Goal: Task Accomplishment & Management: Complete application form

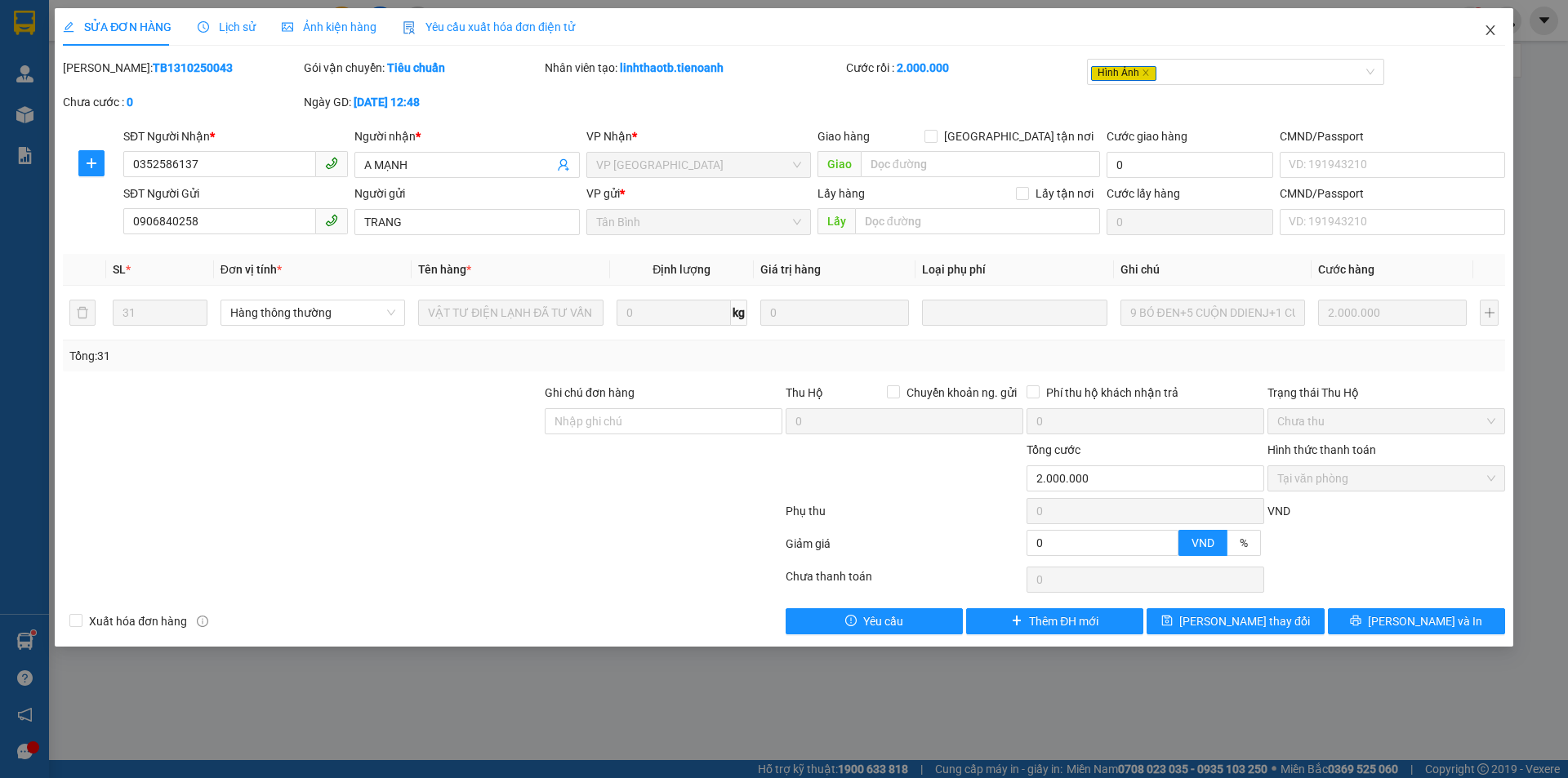
click at [1494, 30] on icon "close" at bounding box center [1491, 30] width 13 height 13
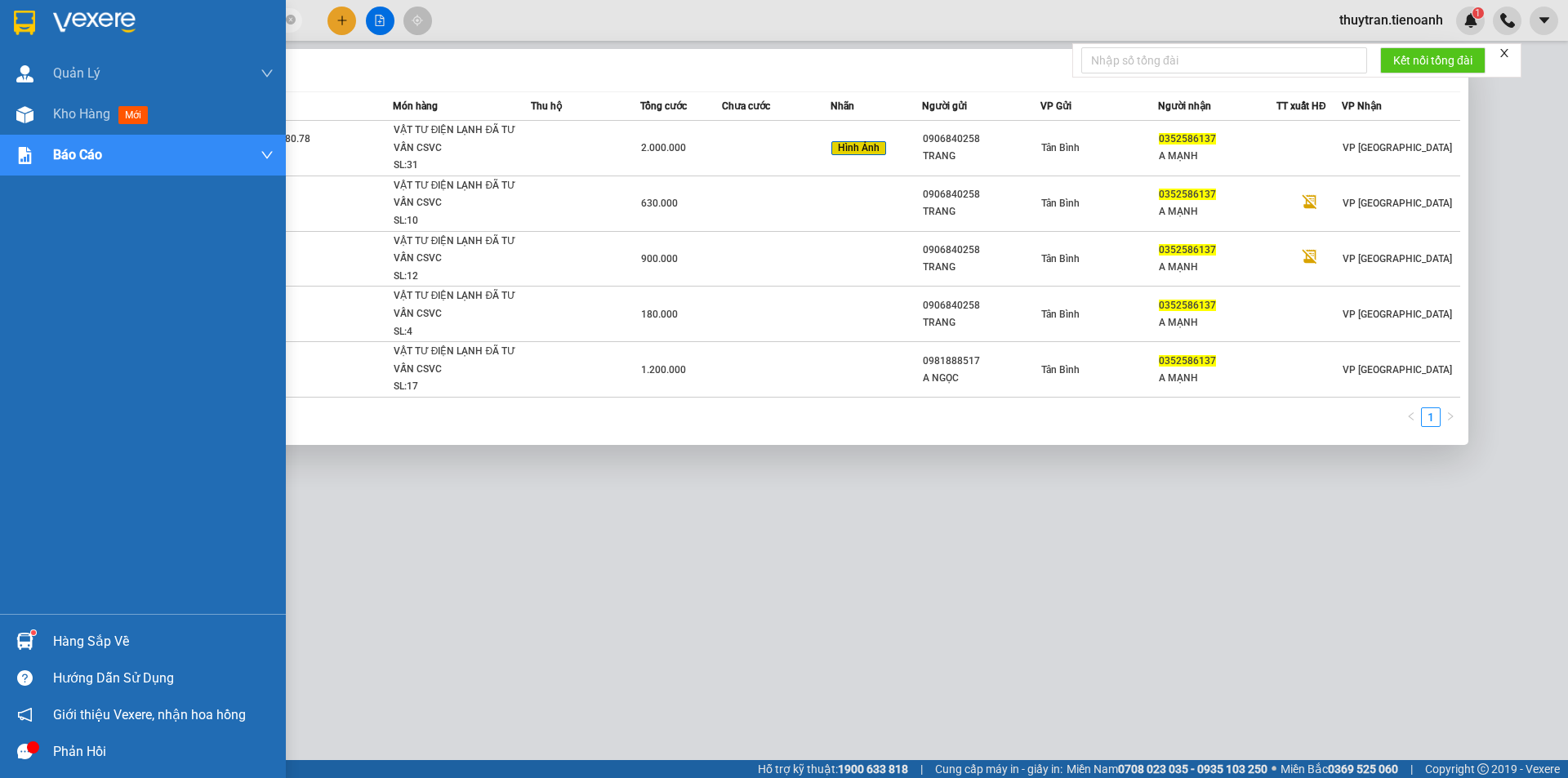
drag, startPoint x: 162, startPoint y: 19, endPoint x: 0, endPoint y: 24, distance: 162.1
click at [0, 23] on section "Kết quả tìm kiếm ( 5 ) Bộ lọc Mã ĐH Trạng thái Món hàng Thu hộ Tổng cước Chưa c…" at bounding box center [784, 389] width 1568 height 778
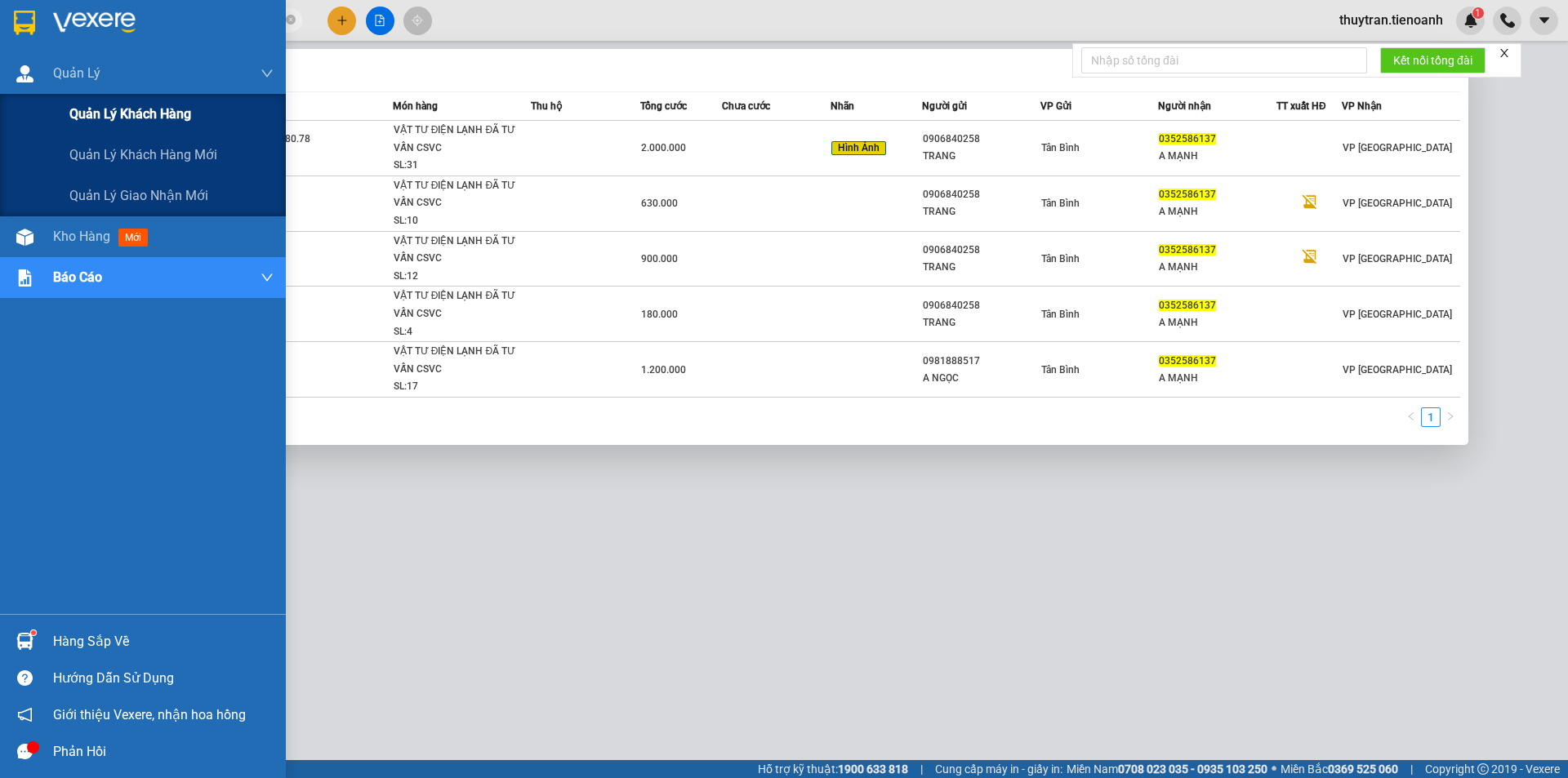
paste input "84843388386"
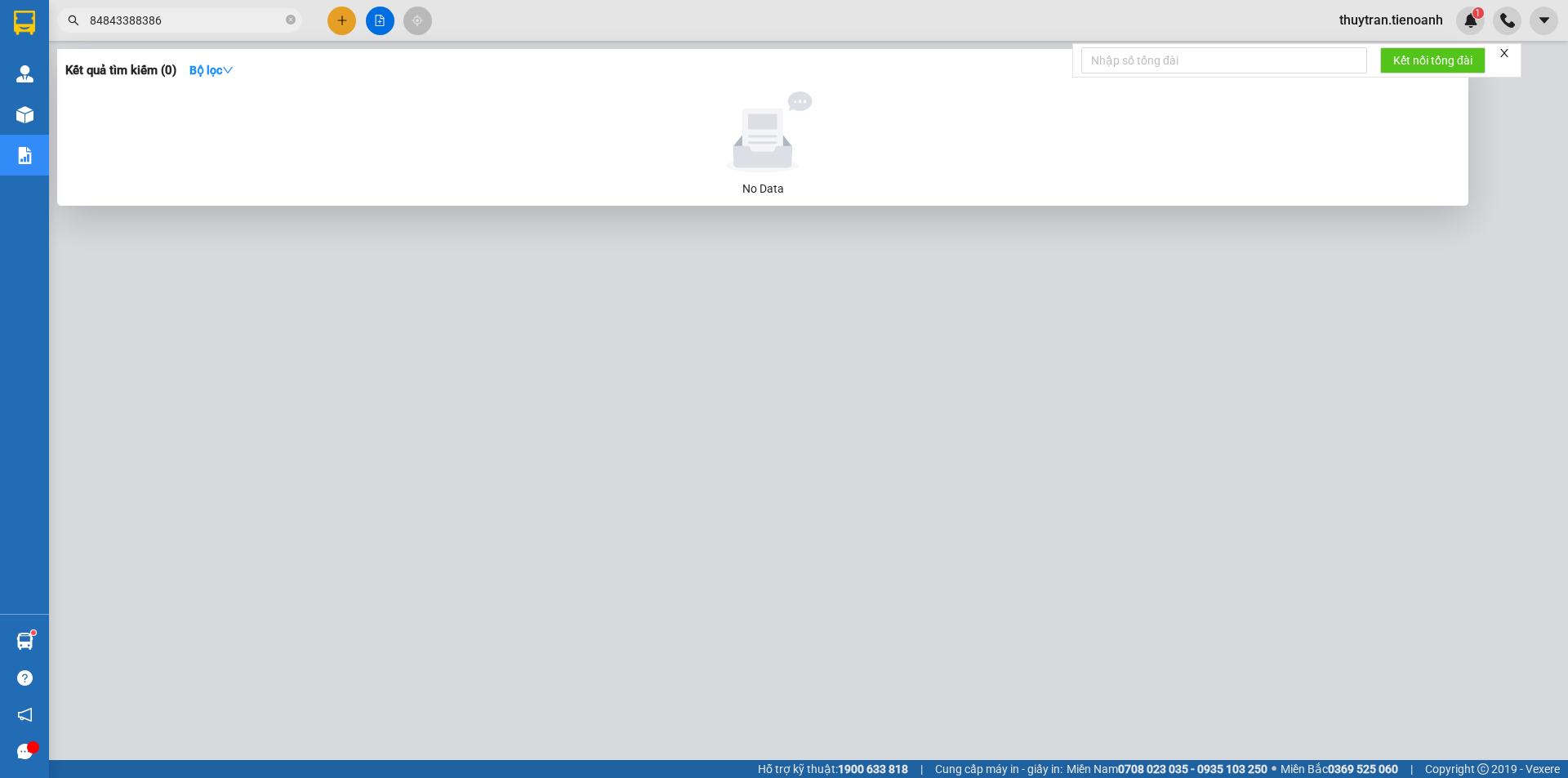
drag, startPoint x: 99, startPoint y: 20, endPoint x: 78, endPoint y: 15, distance: 21.6
click at [78, 15] on div "84843388386" at bounding box center [159, 21] width 318 height 25
drag, startPoint x: 99, startPoint y: 16, endPoint x: 57, endPoint y: 27, distance: 43.4
click at [54, 25] on div "Kết quả tìm kiếm ( 0 ) Bộ lọc No Data 84843388386" at bounding box center [159, 21] width 318 height 28
drag, startPoint x: 171, startPoint y: 24, endPoint x: 0, endPoint y: 5, distance: 172.1
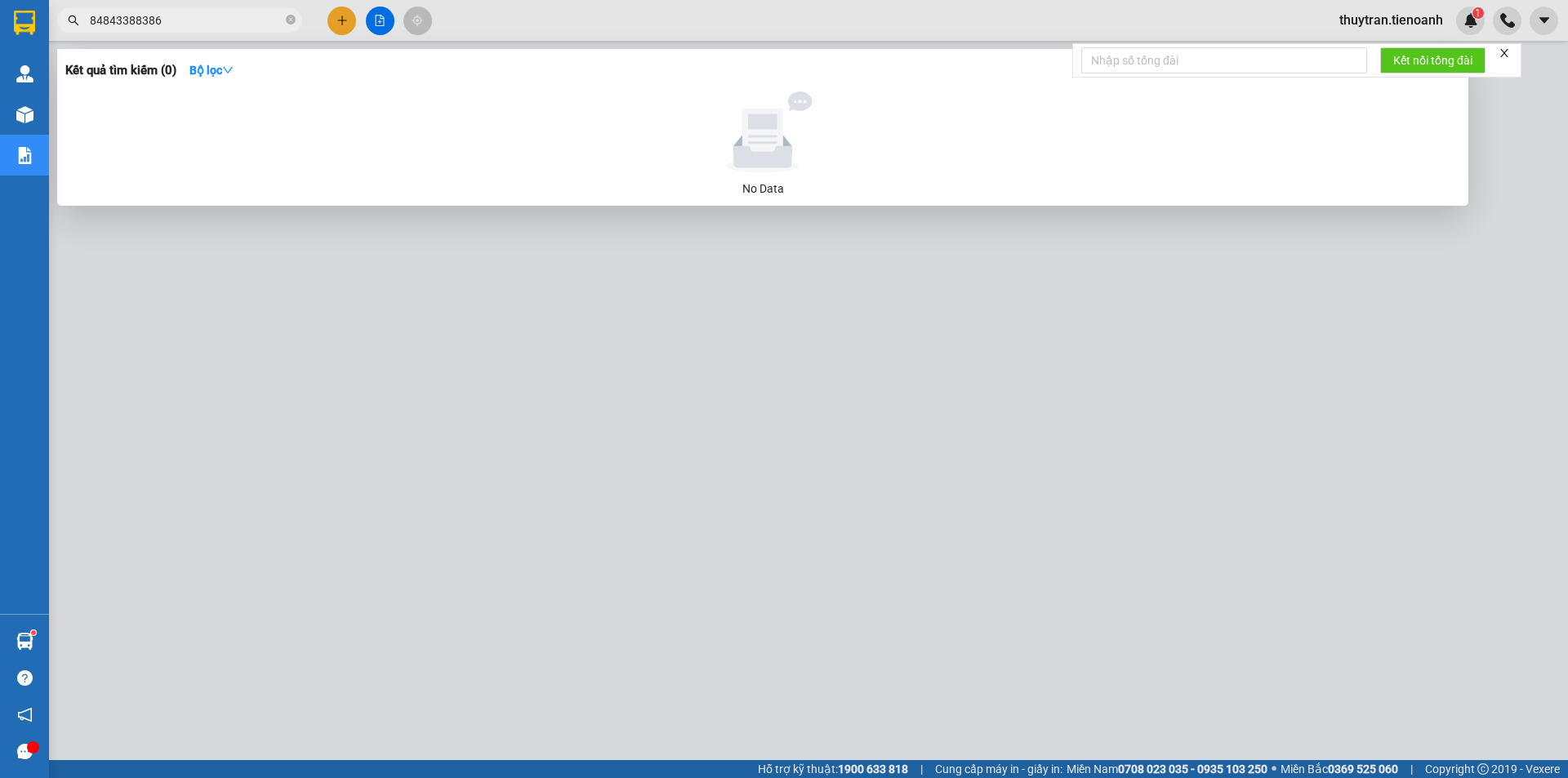
click at [0, 15] on section "Kết quả tìm kiếm ( 0 ) Bộ lọc No Data 84843388386 thuytran.tienoanh 1 Quản [PER…" at bounding box center [784, 389] width 1568 height 778
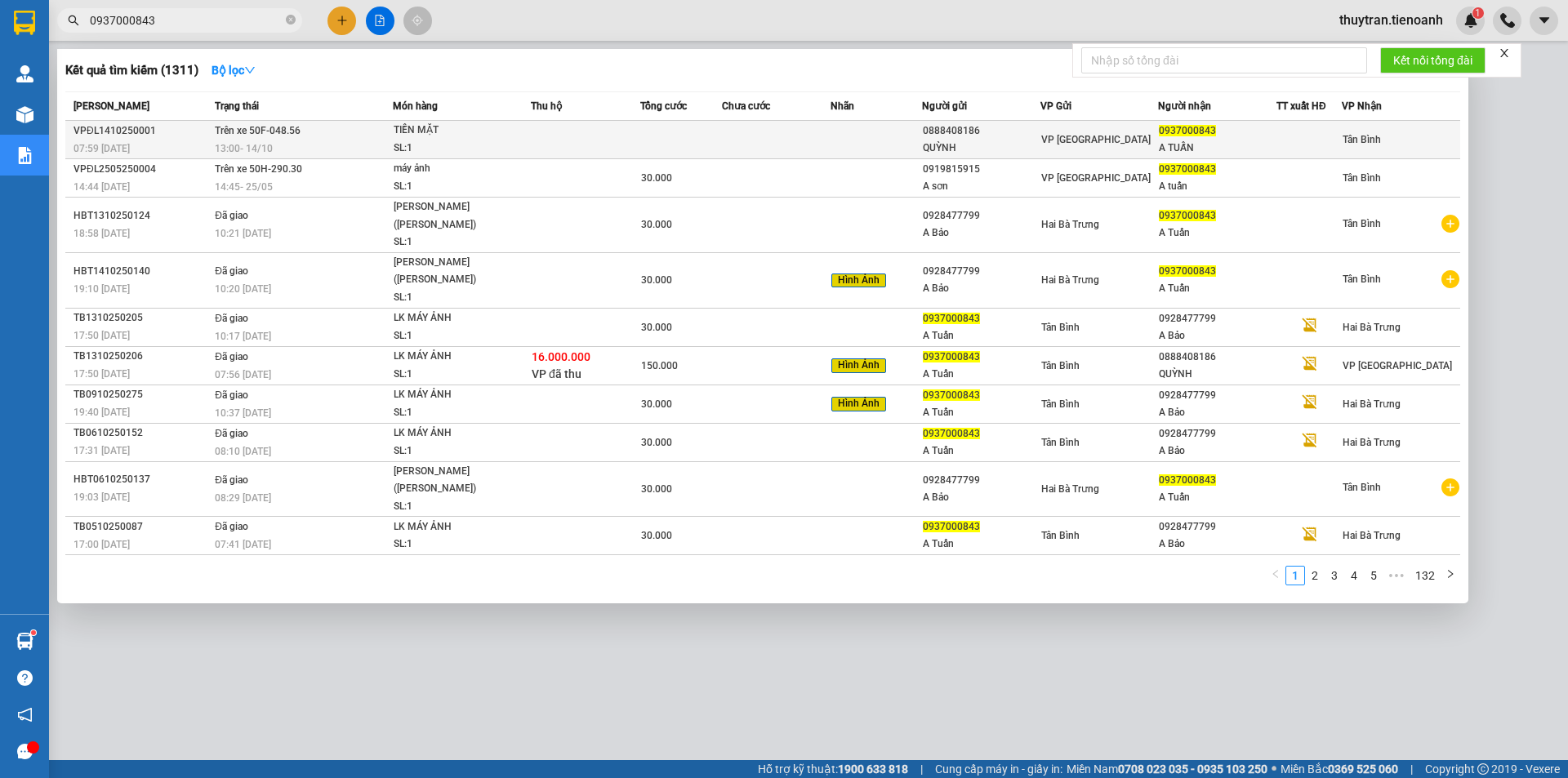
type input "0937000843"
click at [370, 146] on div "13:00 [DATE]" at bounding box center [303, 148] width 178 height 18
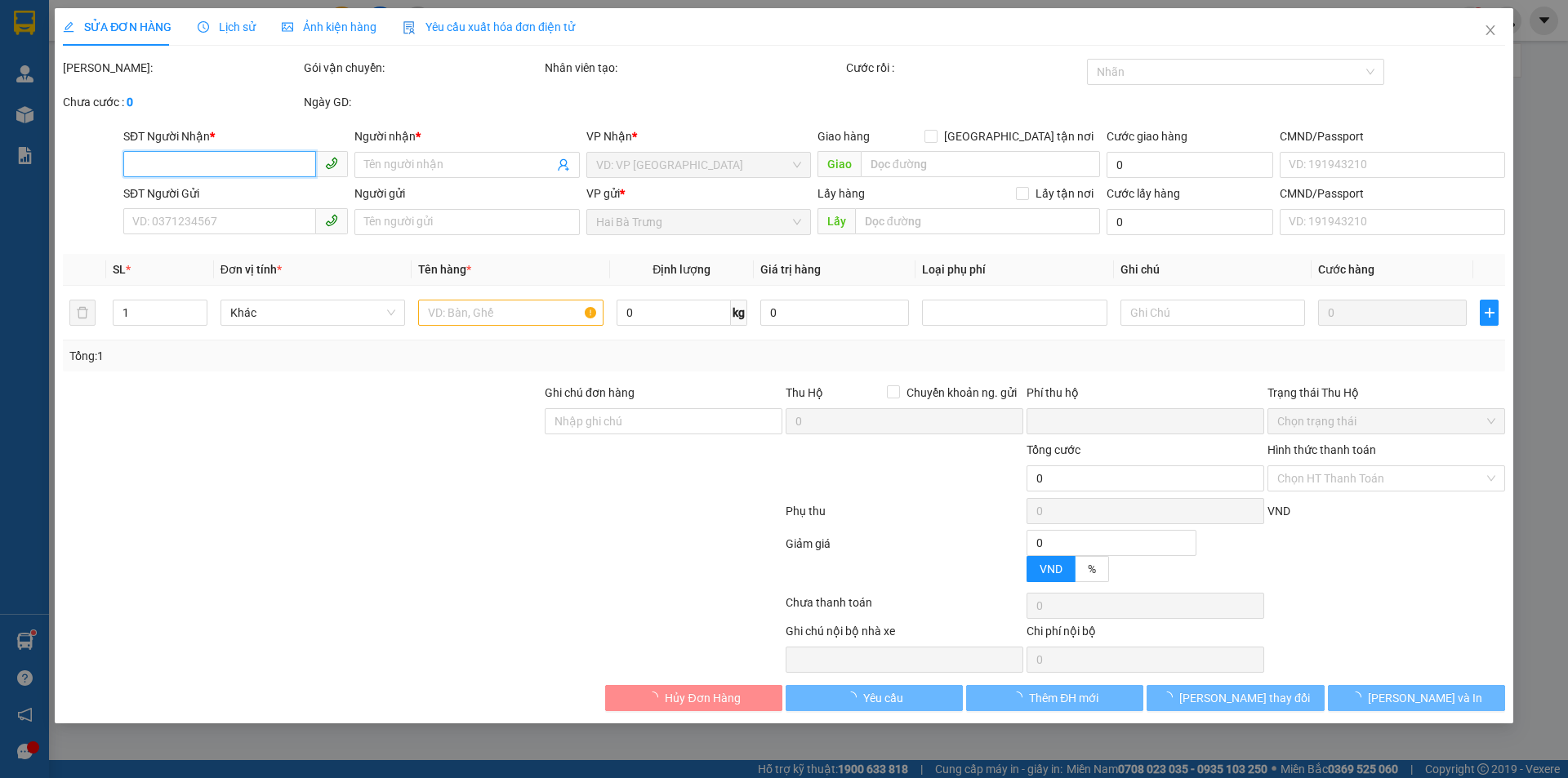
type input "0937000843"
type input "A TUẤN"
type input "0888408186"
type input "QUỲNH"
type input "0"
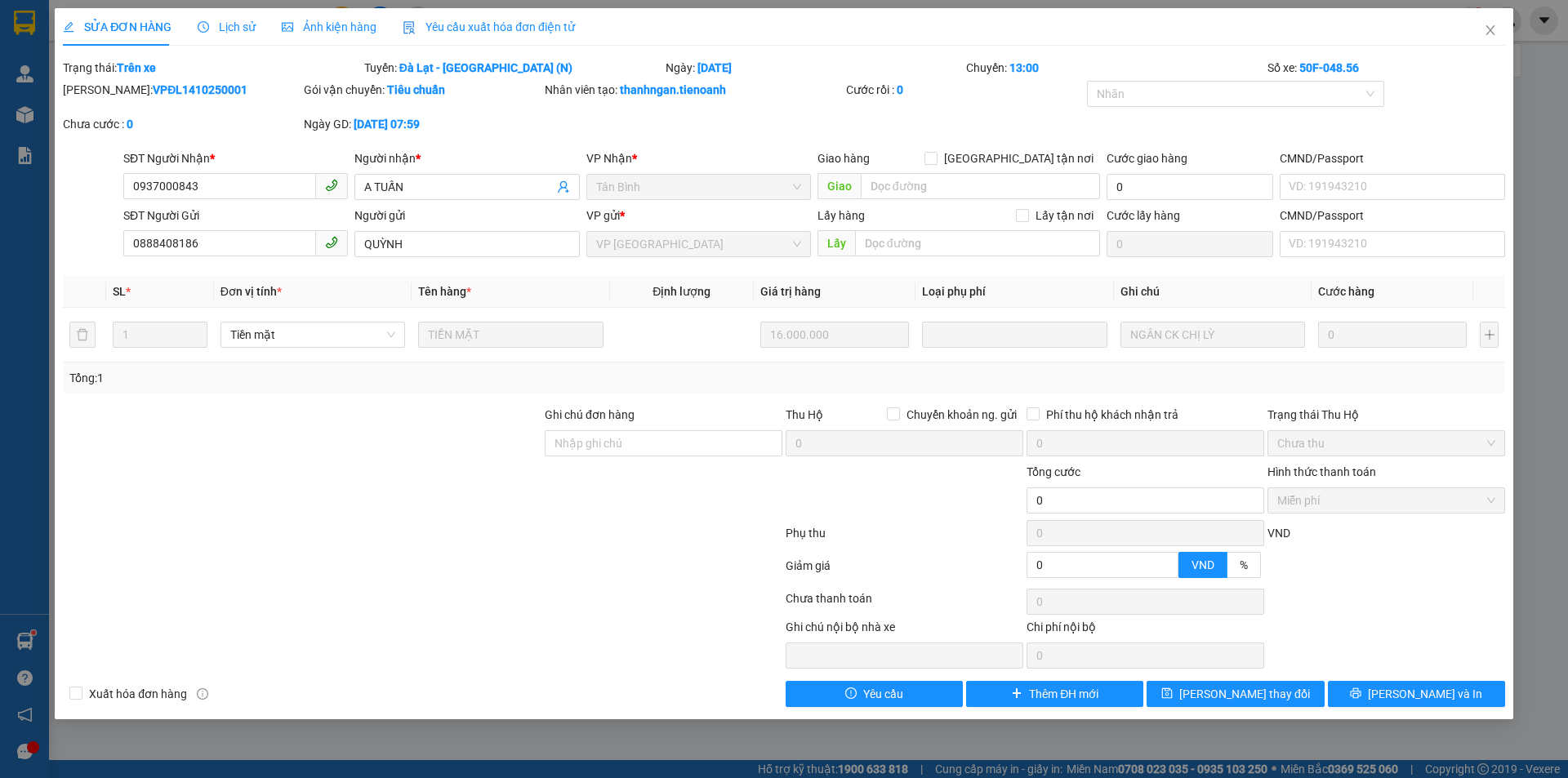
click at [231, 32] on span "Lịch sử" at bounding box center [226, 27] width 58 height 13
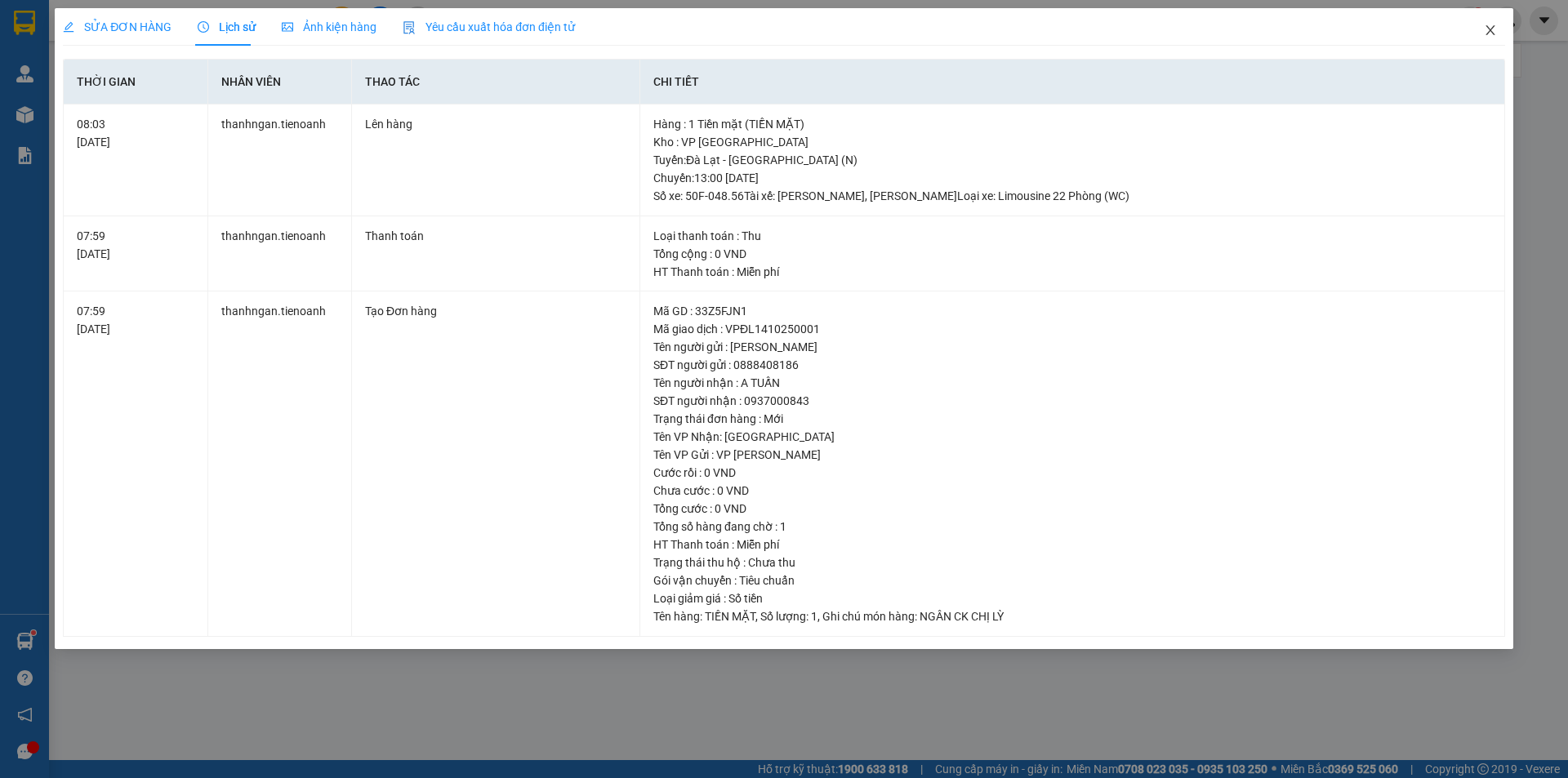
click at [1484, 36] on icon "close" at bounding box center [1491, 30] width 13 height 13
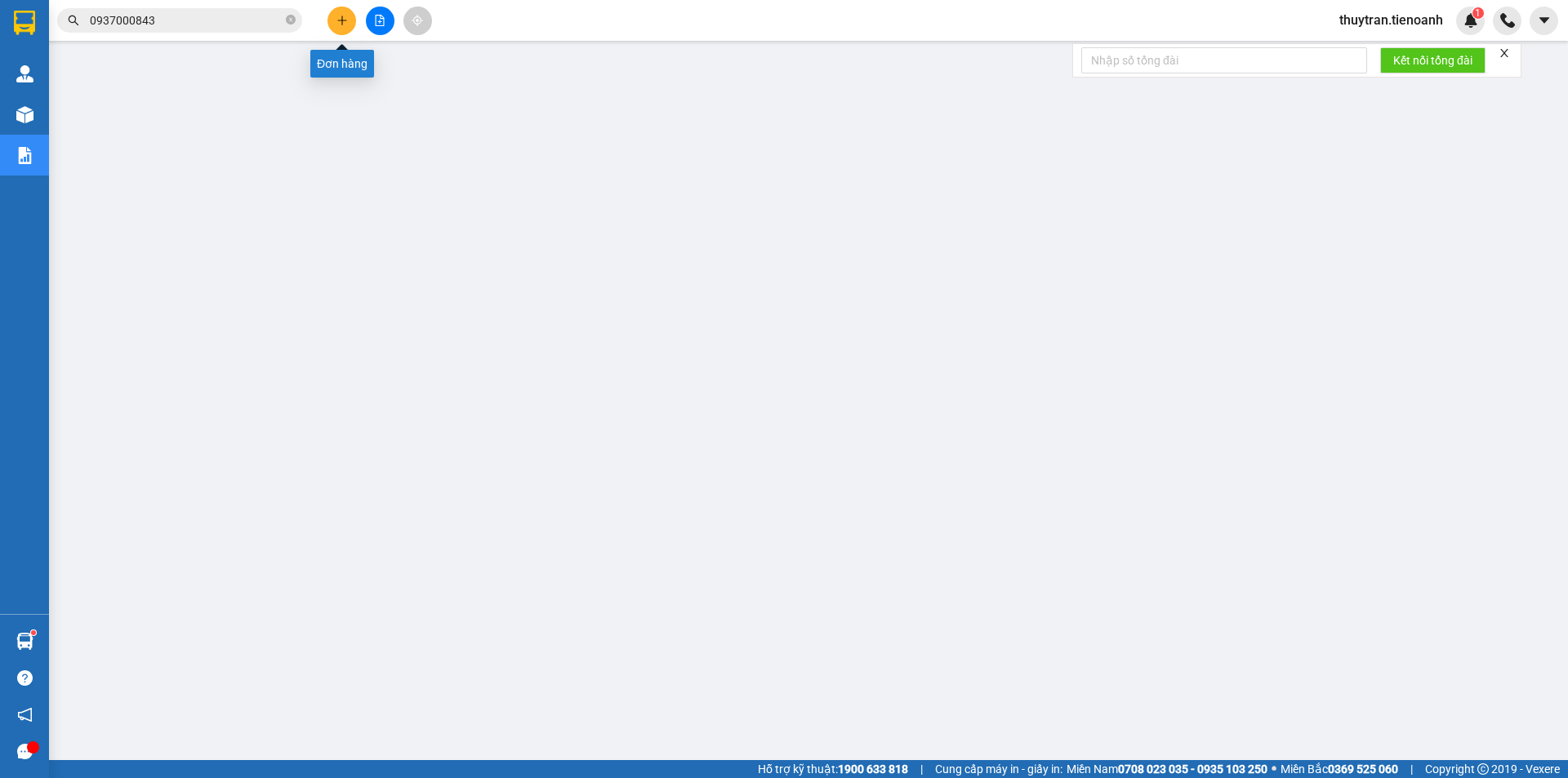
click at [344, 13] on button at bounding box center [342, 21] width 28 height 28
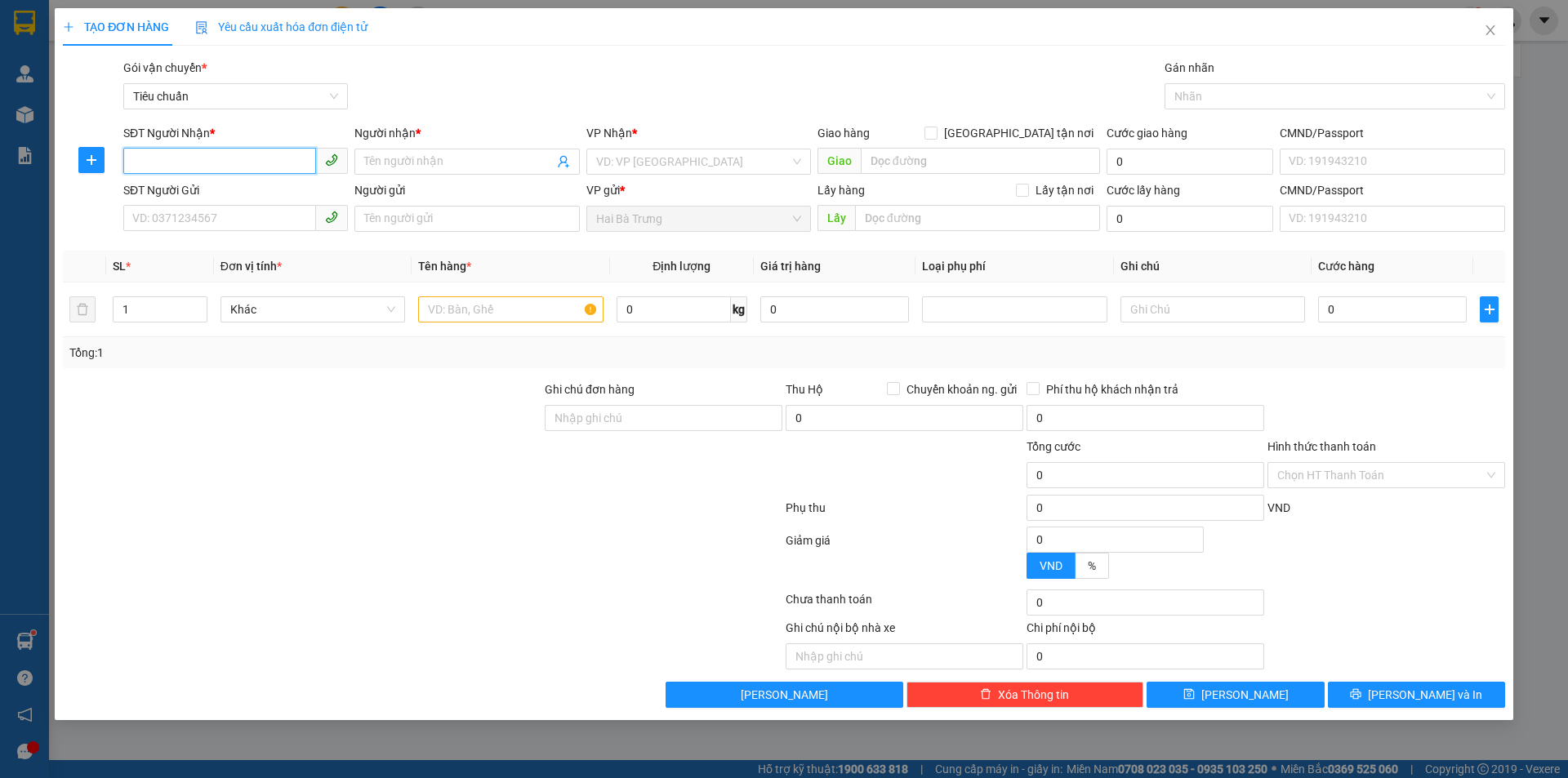
click at [225, 161] on input "SĐT Người Nhận *" at bounding box center [220, 161] width 193 height 26
paste input "0707530808"
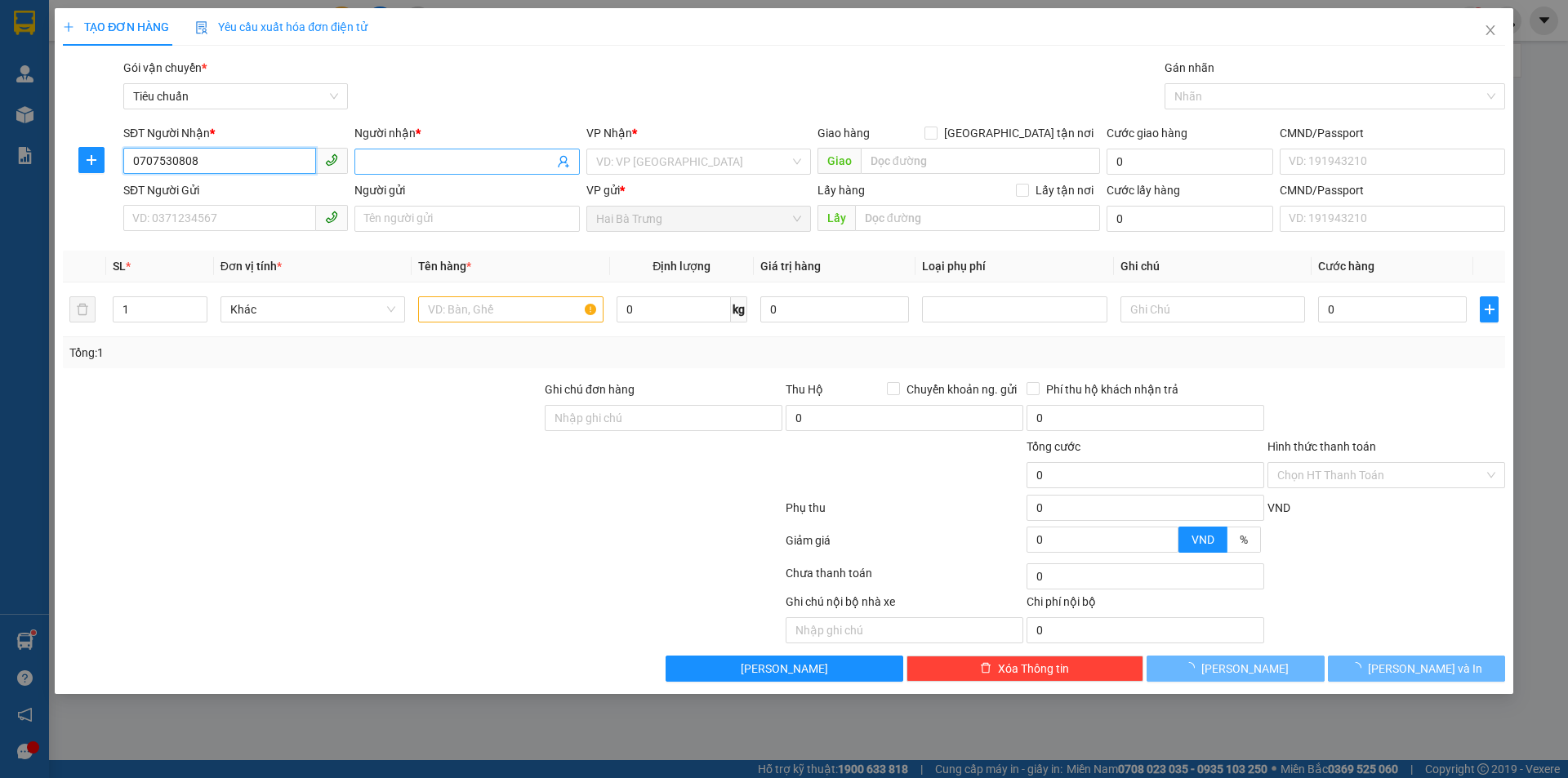
type input "0707530808"
click at [399, 161] on input "Người nhận *" at bounding box center [458, 161] width 189 height 18
type input "dfd"
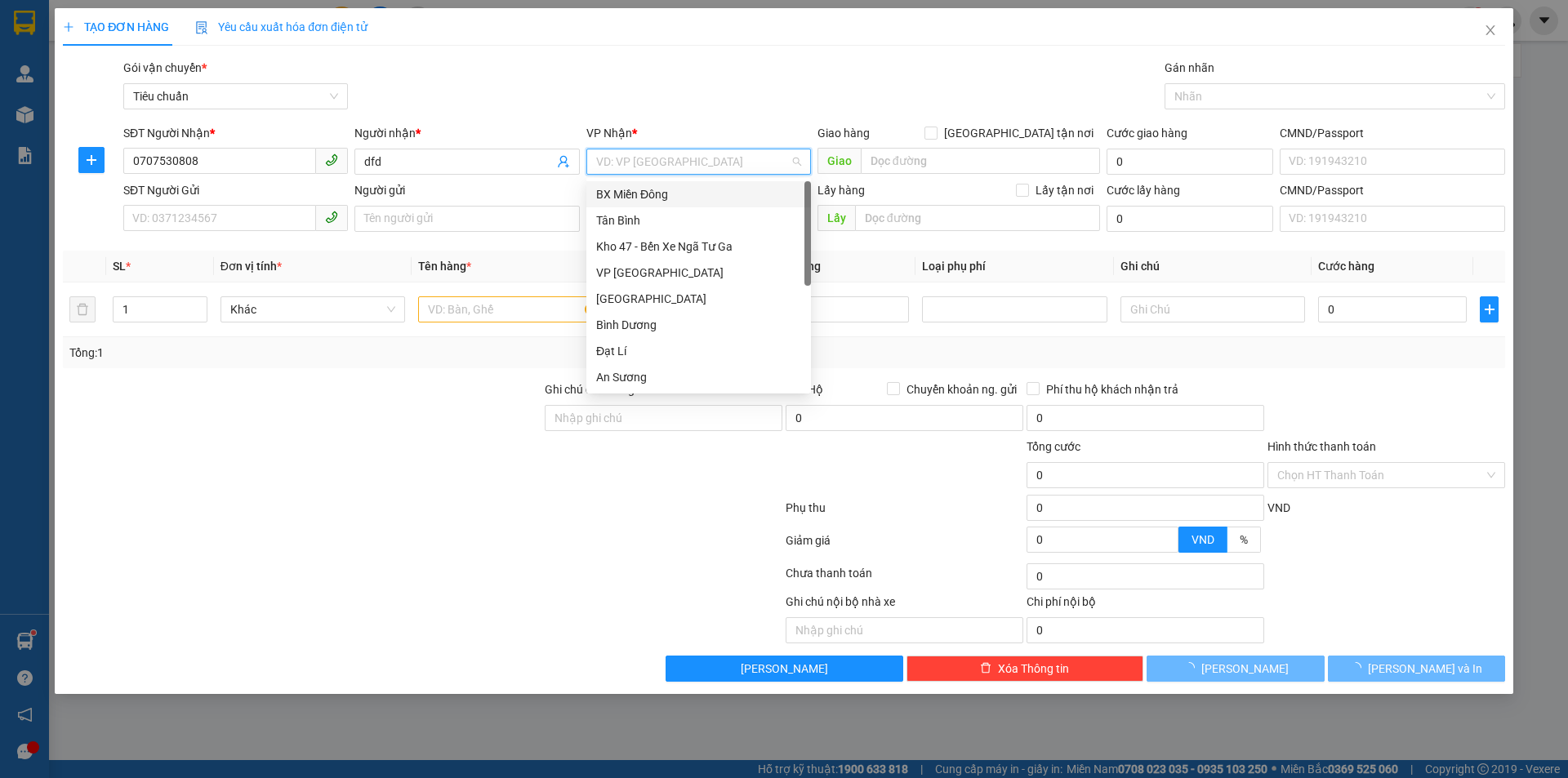
click at [711, 163] on input "search" at bounding box center [692, 161] width 194 height 25
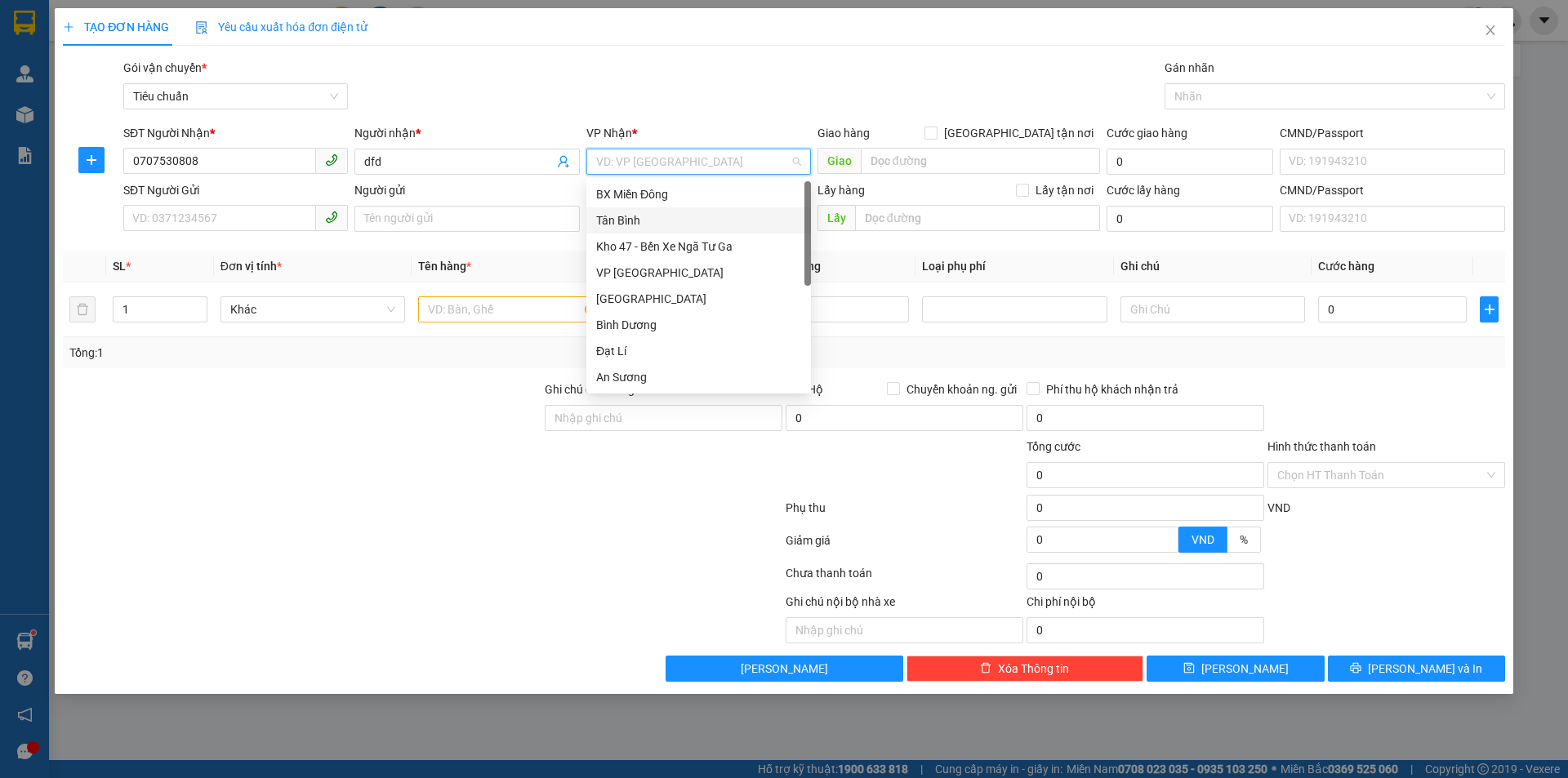
drag, startPoint x: 615, startPoint y: 220, endPoint x: 607, endPoint y: 228, distance: 11.3
click at [614, 219] on div "Tân Bình" at bounding box center [698, 220] width 205 height 18
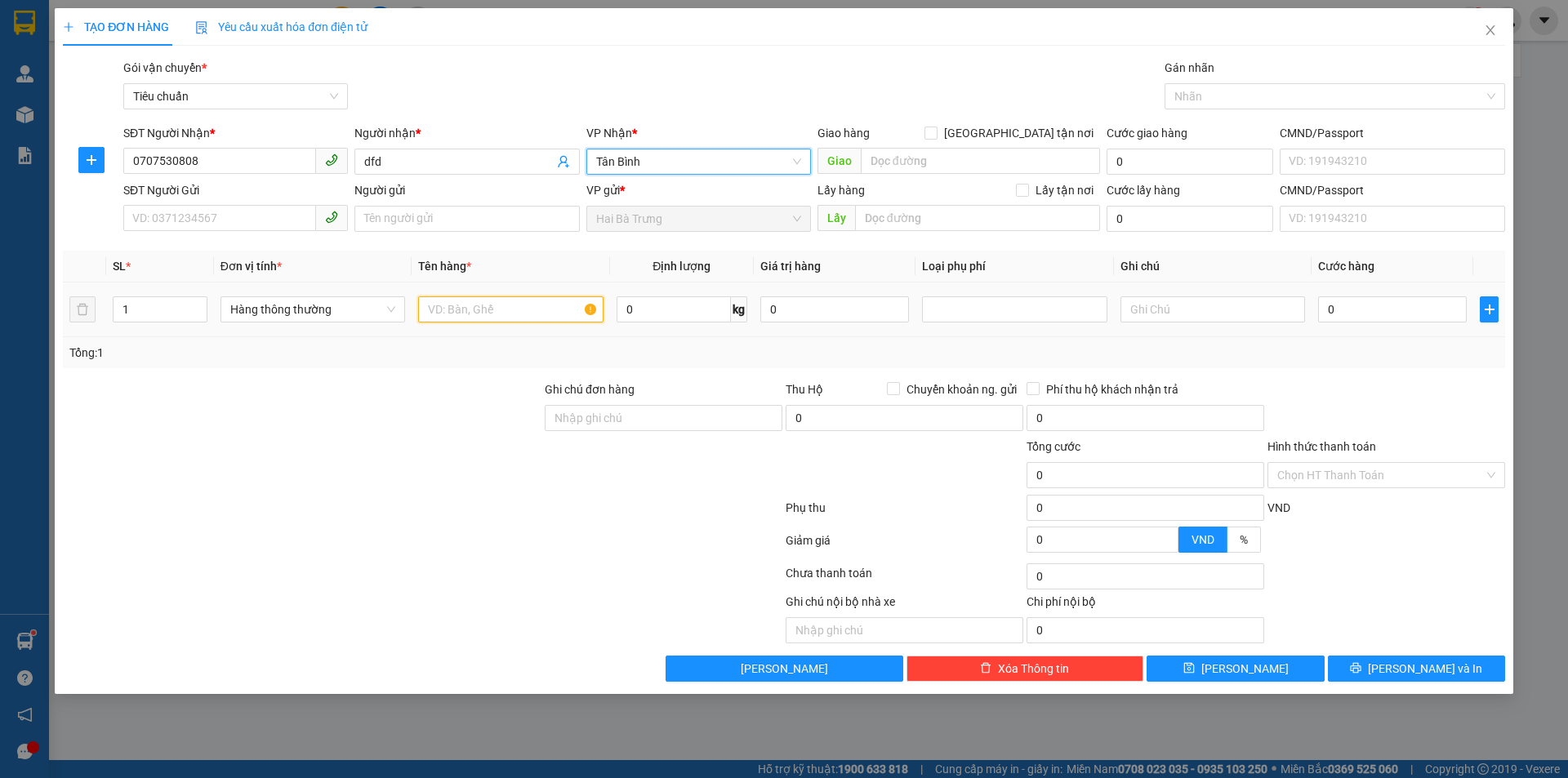
click at [464, 314] on input "text" at bounding box center [510, 310] width 184 height 26
type input "df"
click at [658, 310] on input "0" at bounding box center [673, 310] width 114 height 26
type input "15"
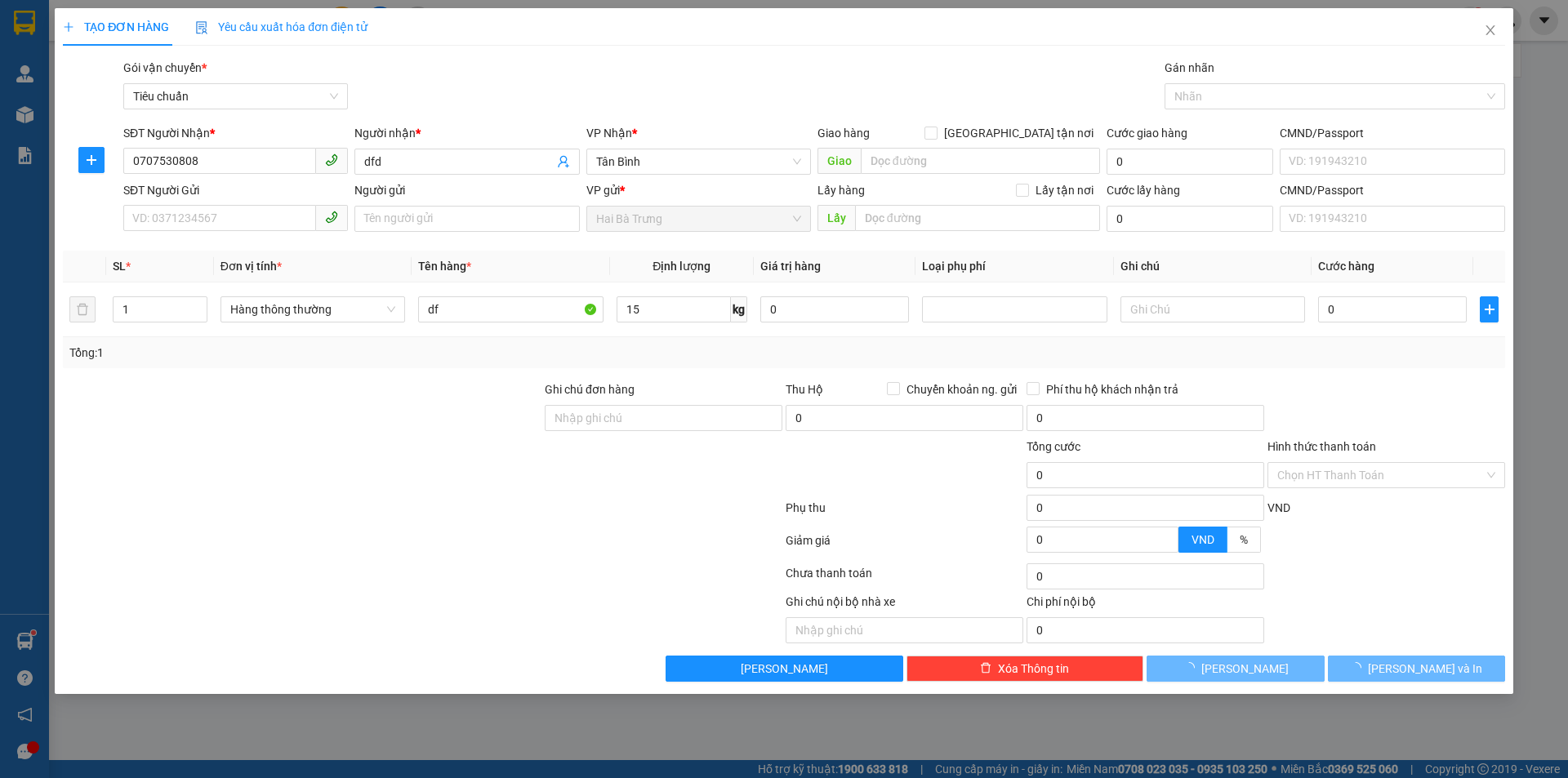
click at [441, 499] on div at bounding box center [422, 511] width 723 height 33
type input "50.000"
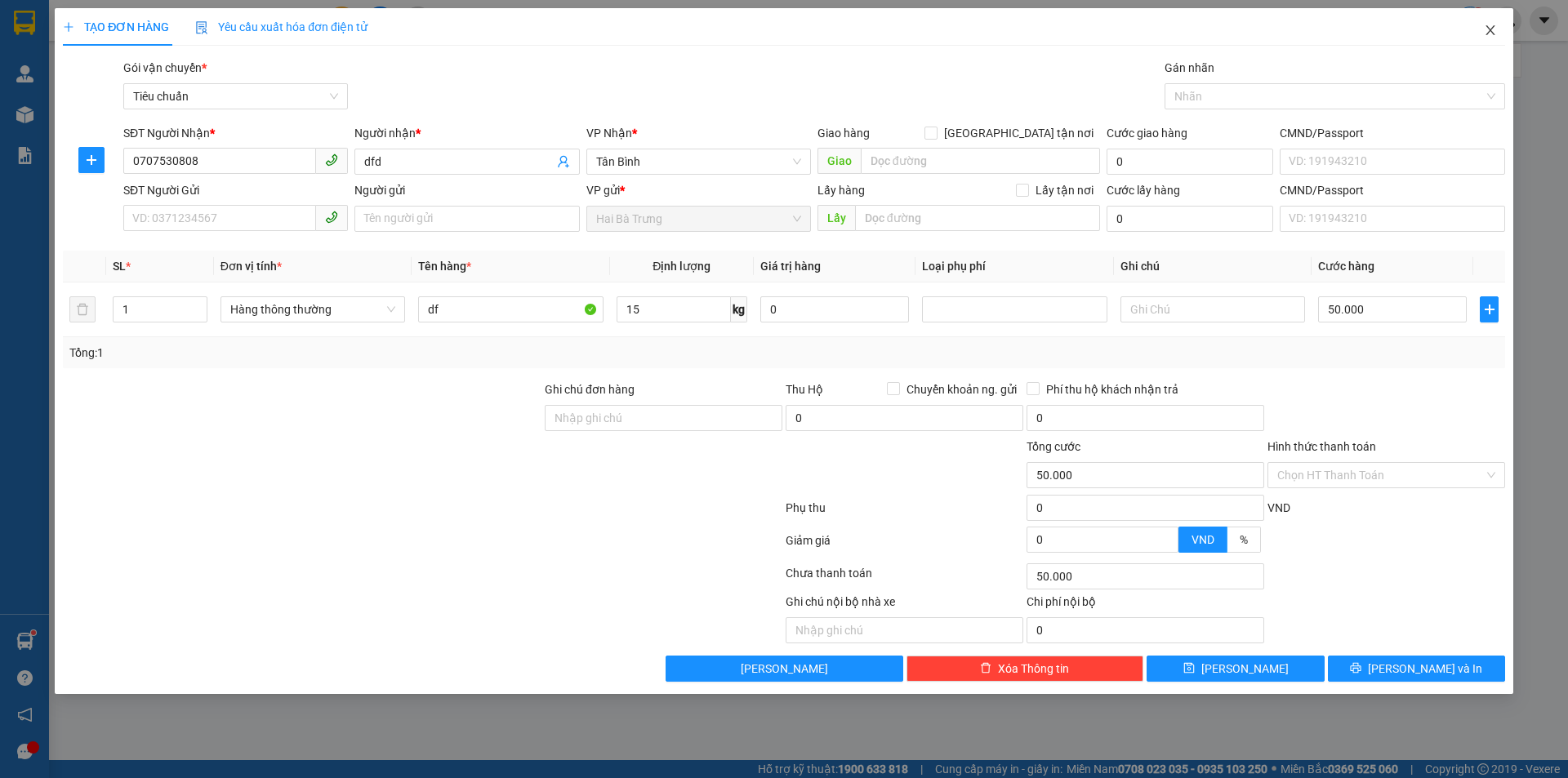
drag, startPoint x: 1487, startPoint y: 33, endPoint x: 1459, endPoint y: 23, distance: 29.7
click at [1472, 28] on span "Close" at bounding box center [1490, 31] width 45 height 45
